Goal: Communication & Community: Answer question/provide support

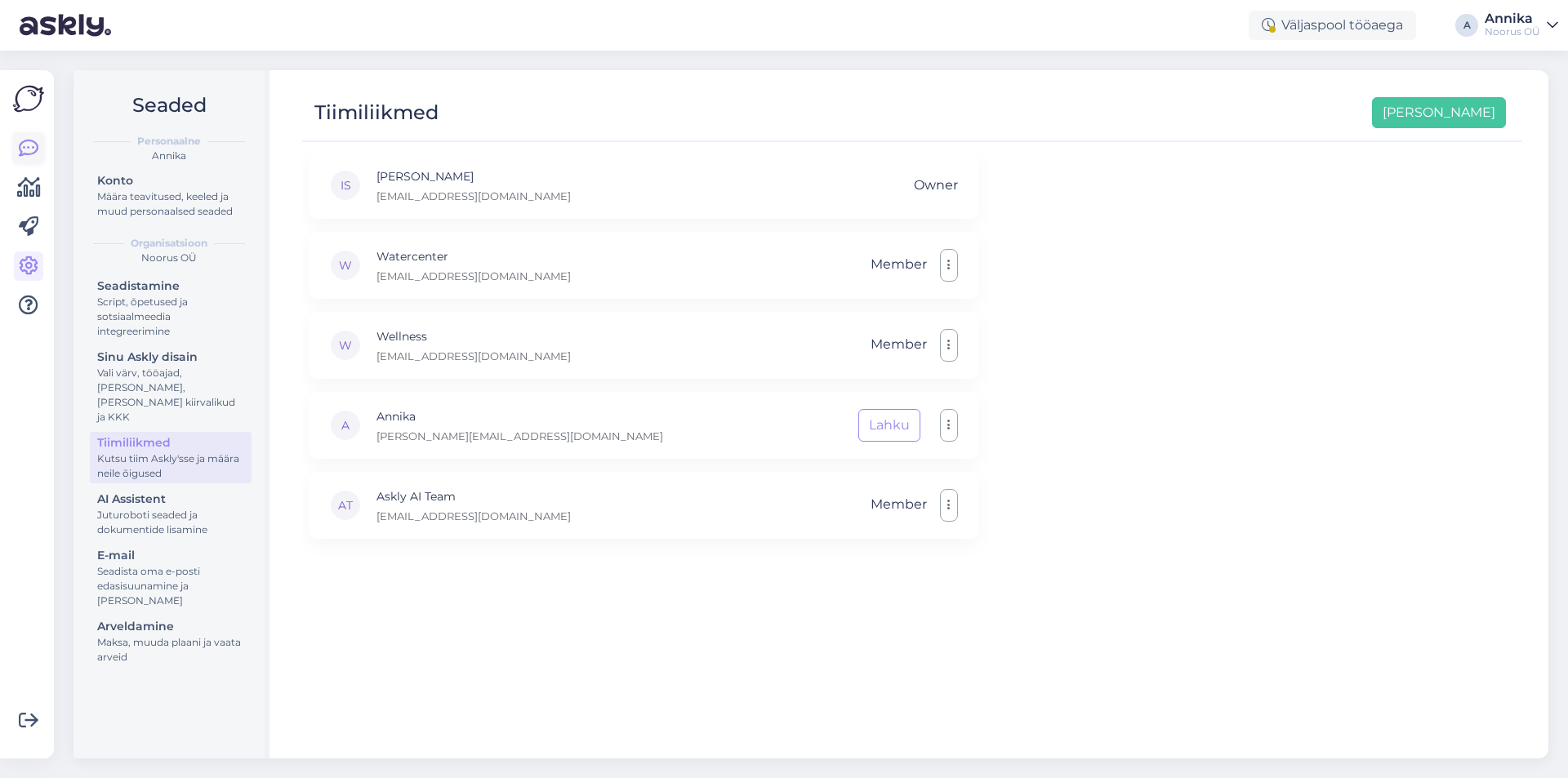
click at [17, 144] on link at bounding box center [28, 148] width 29 height 29
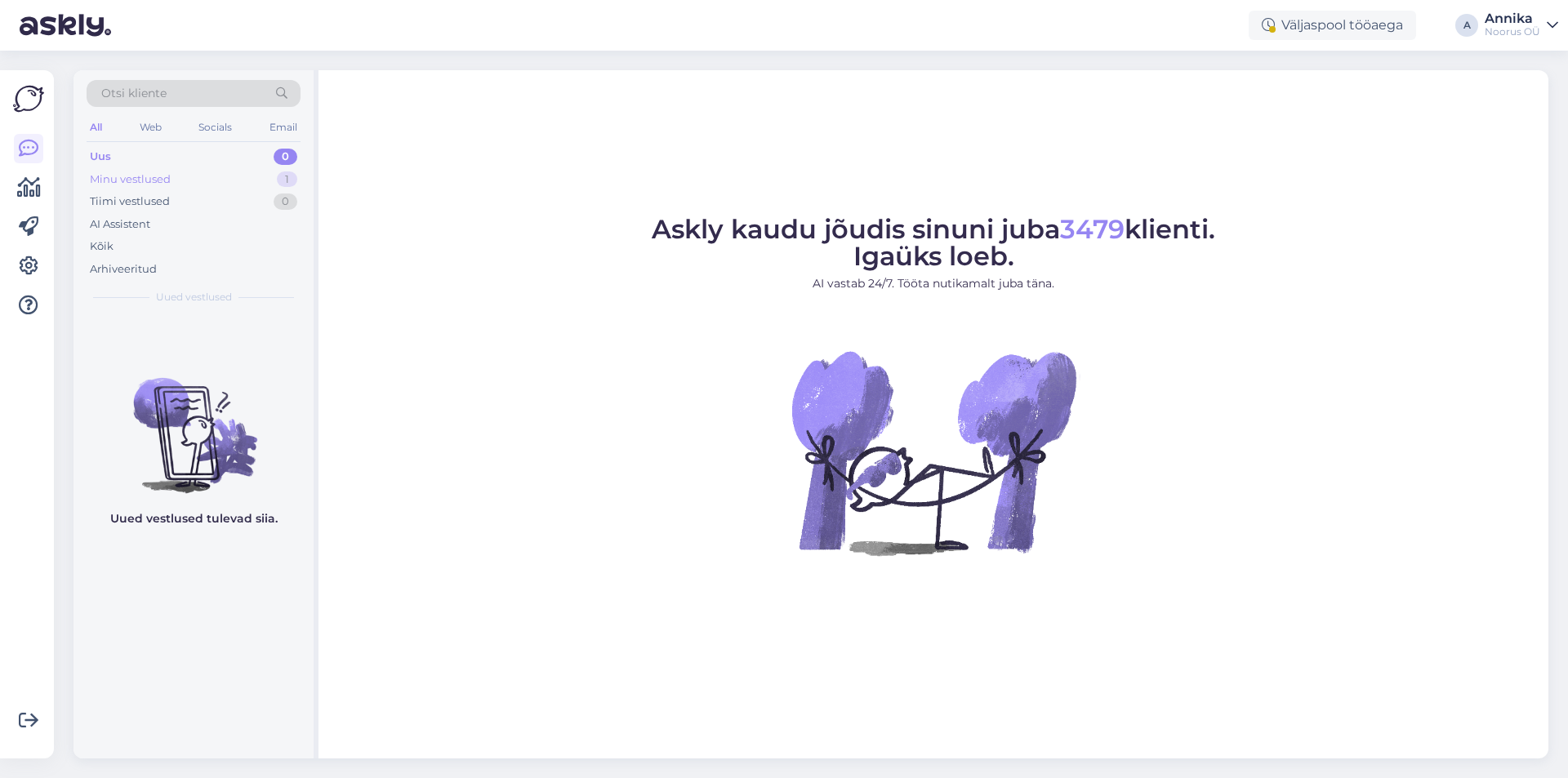
click at [162, 169] on div "Minu vestlused 1" at bounding box center [193, 180] width 214 height 23
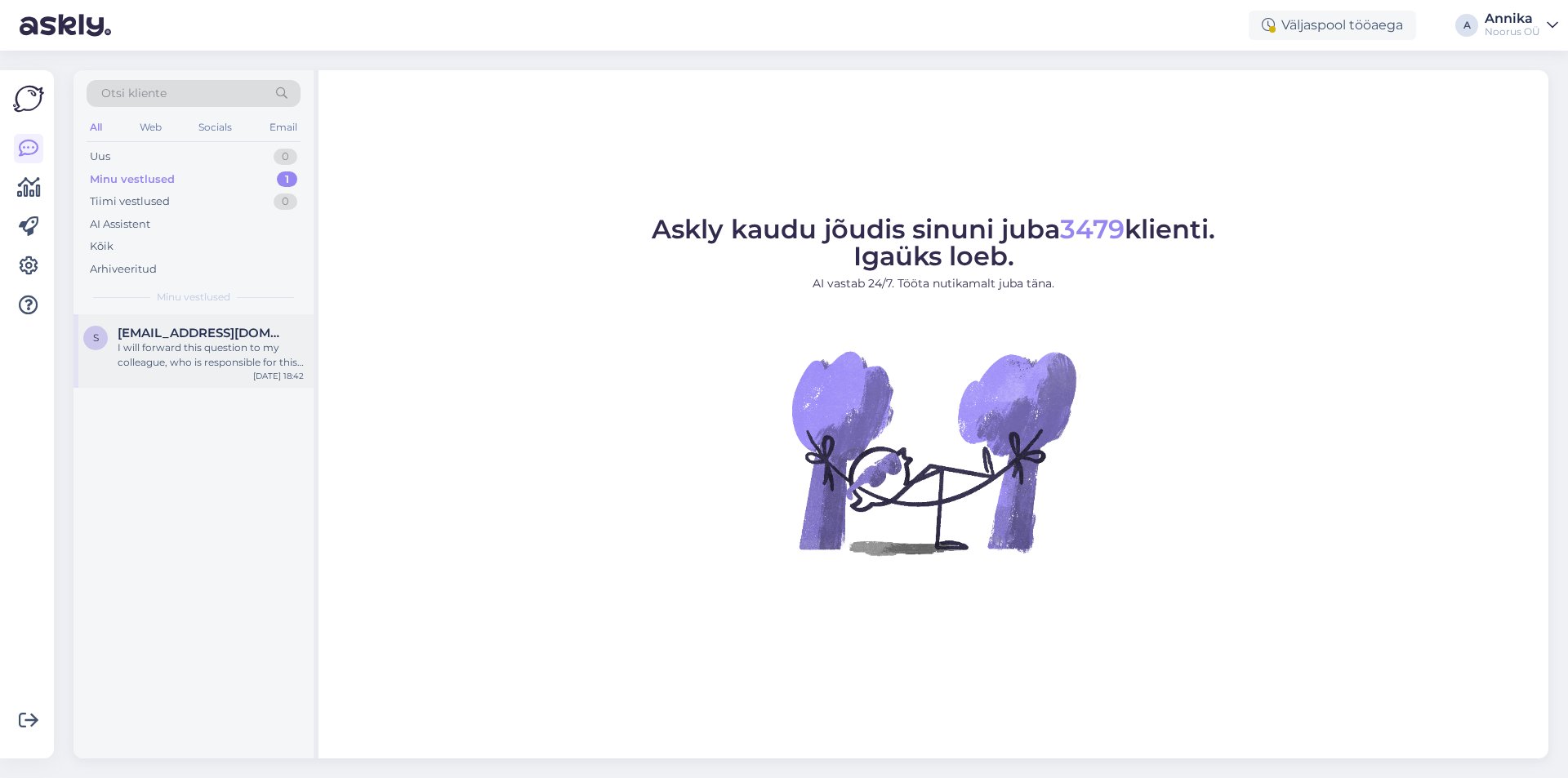
click at [172, 354] on div "I will forward this question to my colleague, who is responsible for this. The …" at bounding box center [210, 355] width 186 height 29
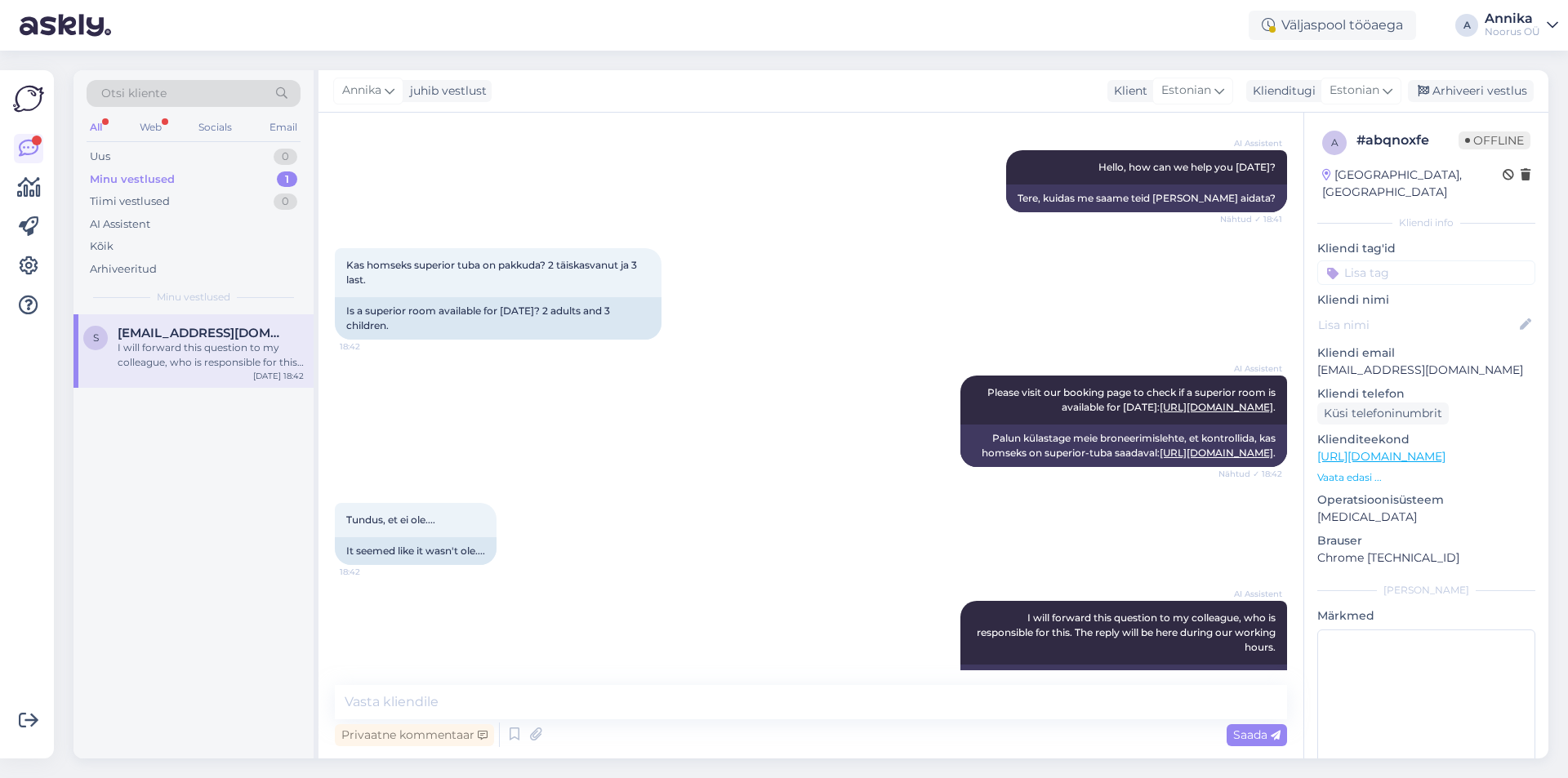
scroll to position [263, 0]
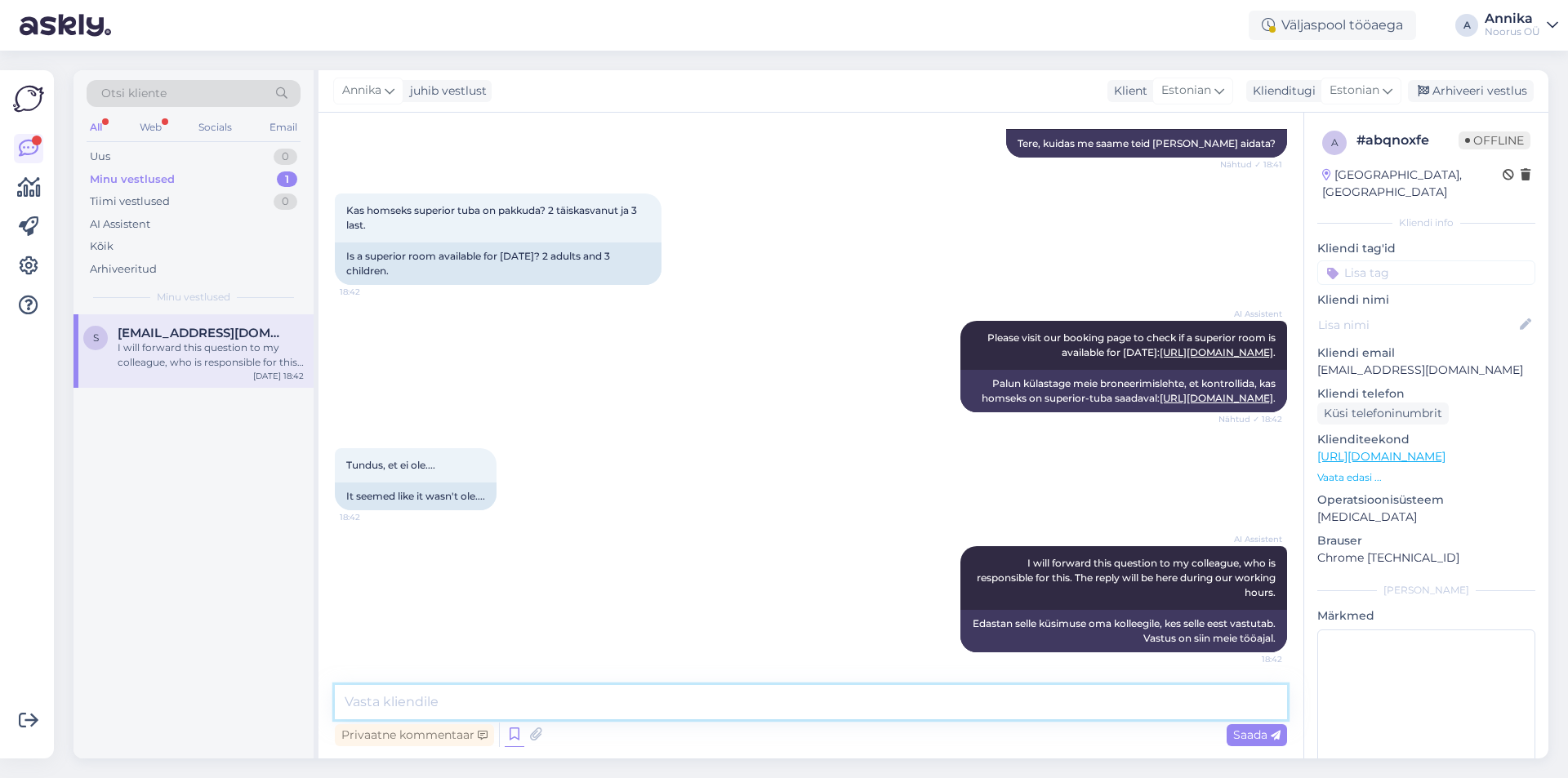
click at [526, 696] on textarea at bounding box center [810, 702] width 952 height 34
click at [526, 696] on textarea "T" at bounding box center [810, 702] width 952 height 34
drag, startPoint x: 754, startPoint y: 695, endPoint x: 309, endPoint y: 697, distance: 445.0
click at [309, 697] on div "Otsi kliente All Web Socials Email Uus 0 Minu vestlused 1 Tiimi vestlused 0 AI …" at bounding box center [810, 414] width 1475 height 688
click at [425, 702] on textarea "Tere, homme kõik toad on välja müüdud. Ilusat õhtut!" at bounding box center [810, 702] width 952 height 34
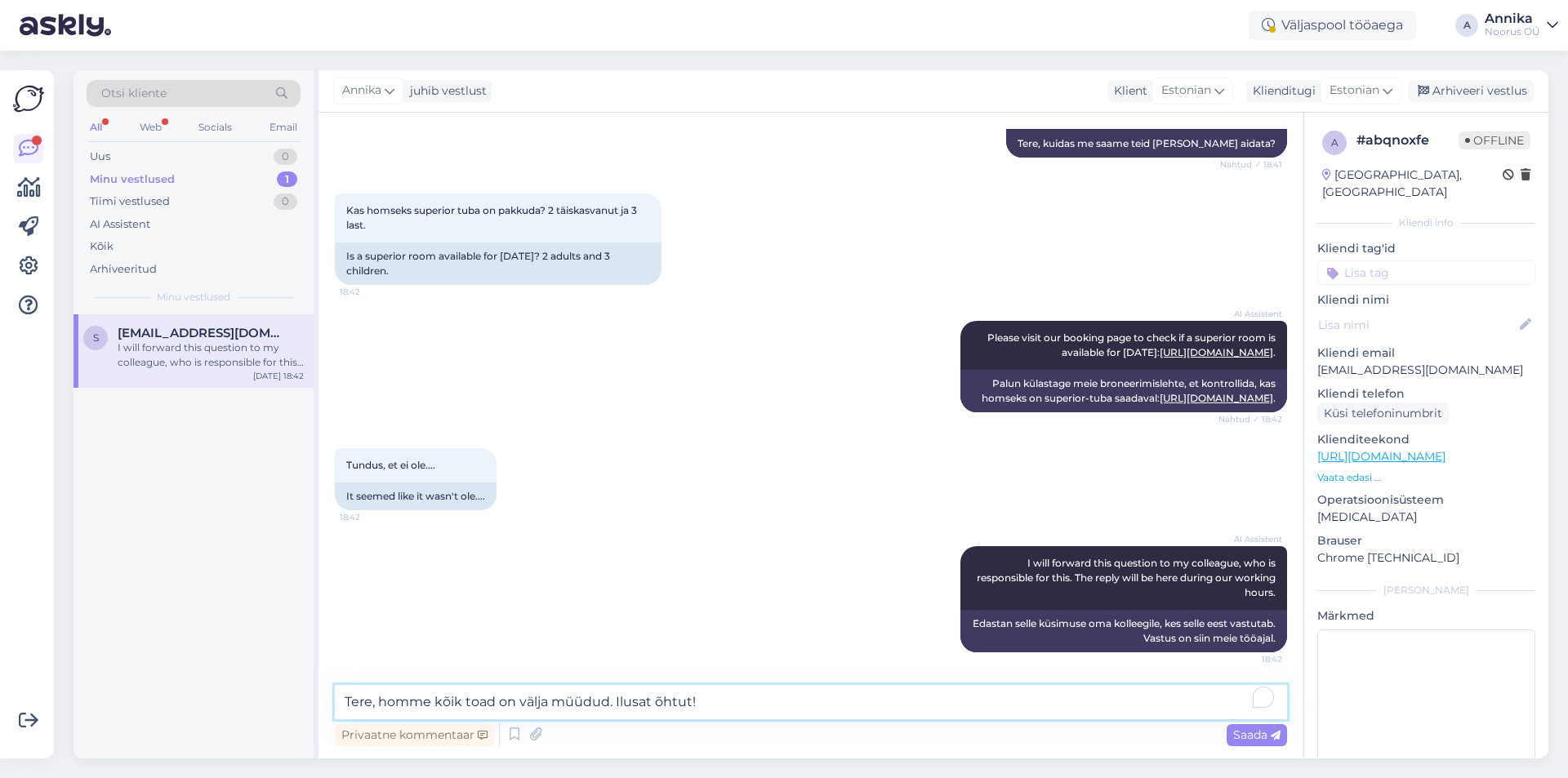
click at [432, 701] on textarea "Tere, homme kõik toad on välja müüdud. Ilusat õhtut!" at bounding box center [810, 702] width 952 height 34
type textarea "Tere, homseks kõik toad on välja müüdud. Ilusat õhtut!"
click at [1262, 741] on span "Saada" at bounding box center [1257, 735] width 48 height 15
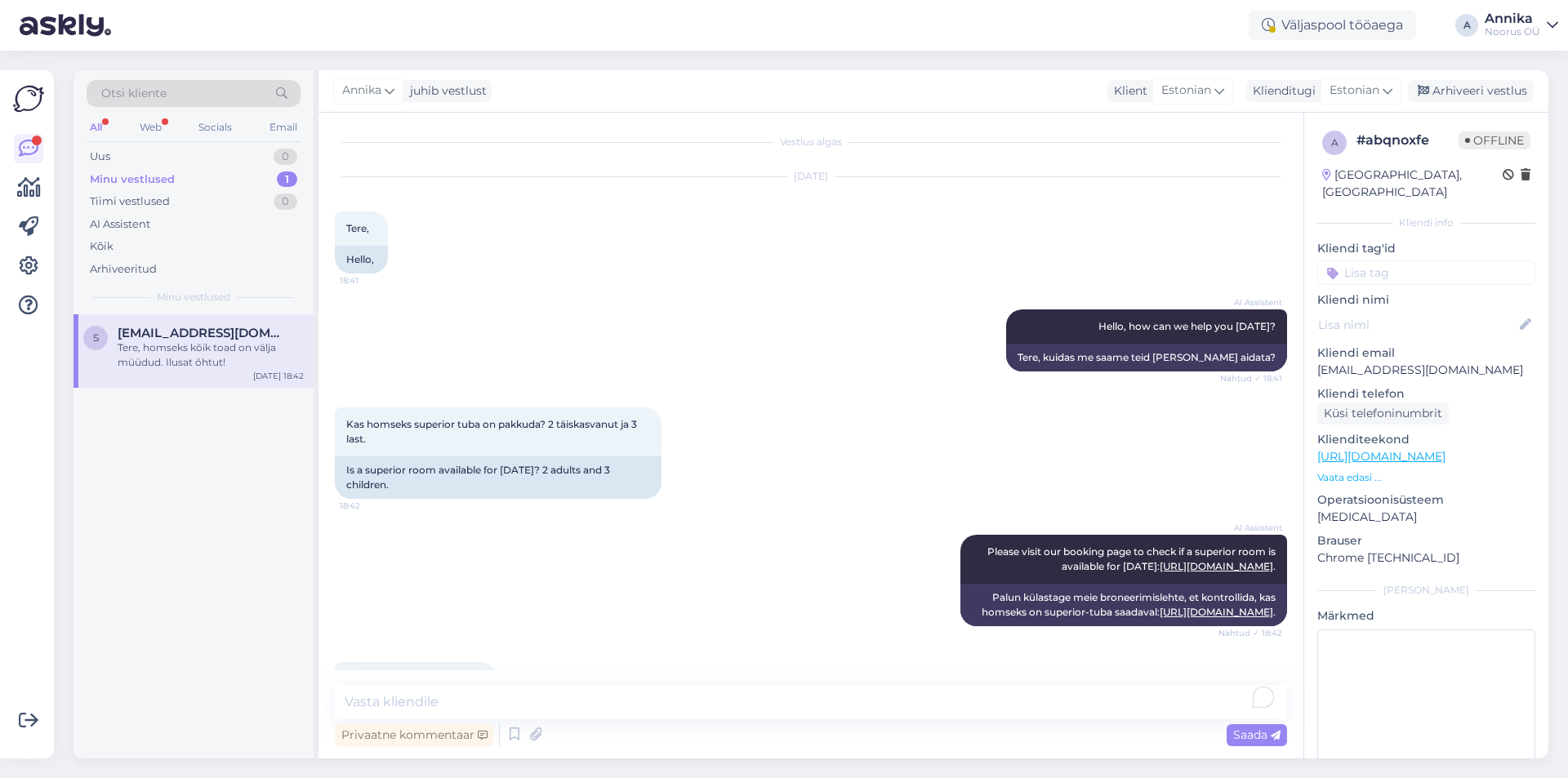
scroll to position [0, 0]
